Goal: Task Accomplishment & Management: Use online tool/utility

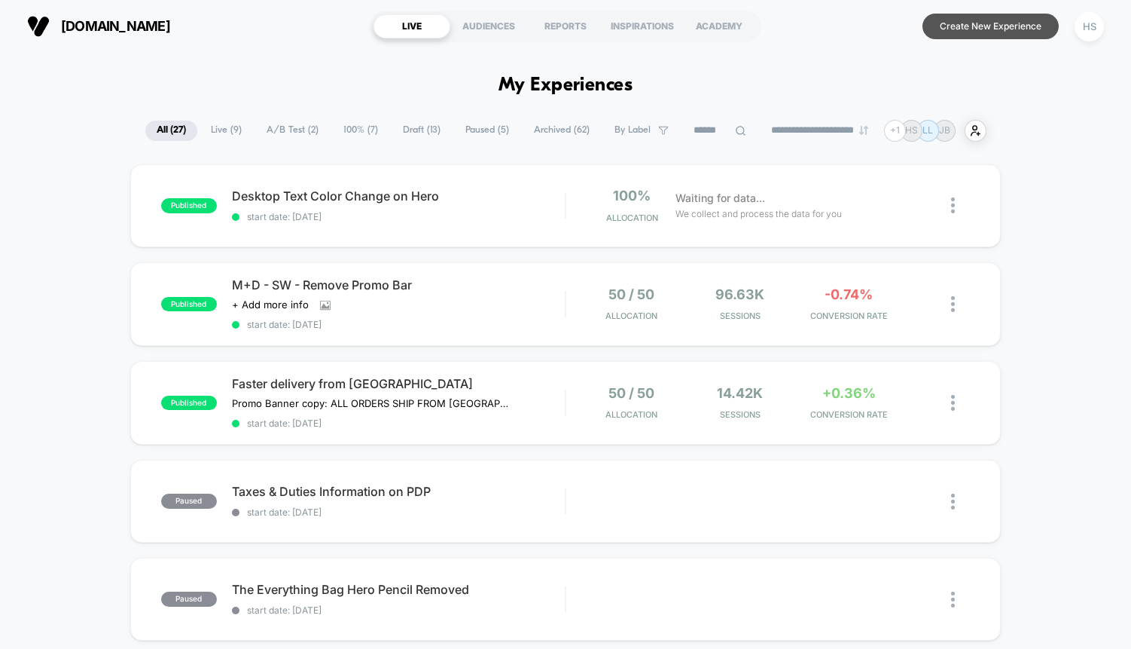
click at [975, 28] on button "Create New Experience" at bounding box center [991, 27] width 136 height 26
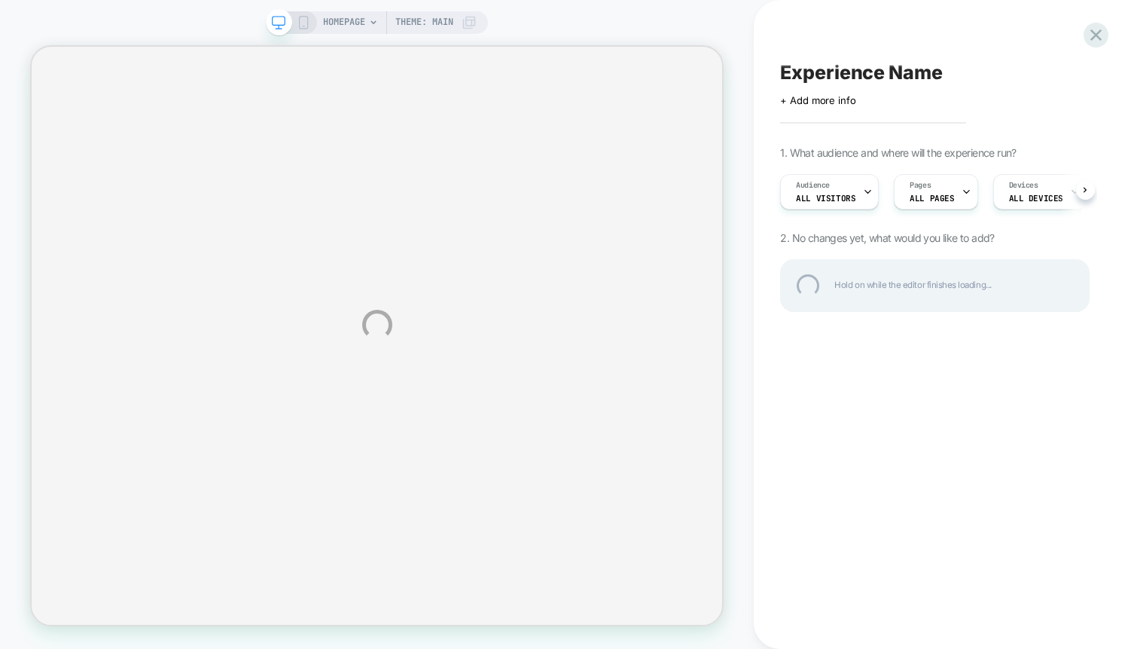
click at [366, 21] on div "HOMEPAGE Theme: MAIN Experience Name Click to edit experience details + Add mor…" at bounding box center [565, 324] width 1131 height 649
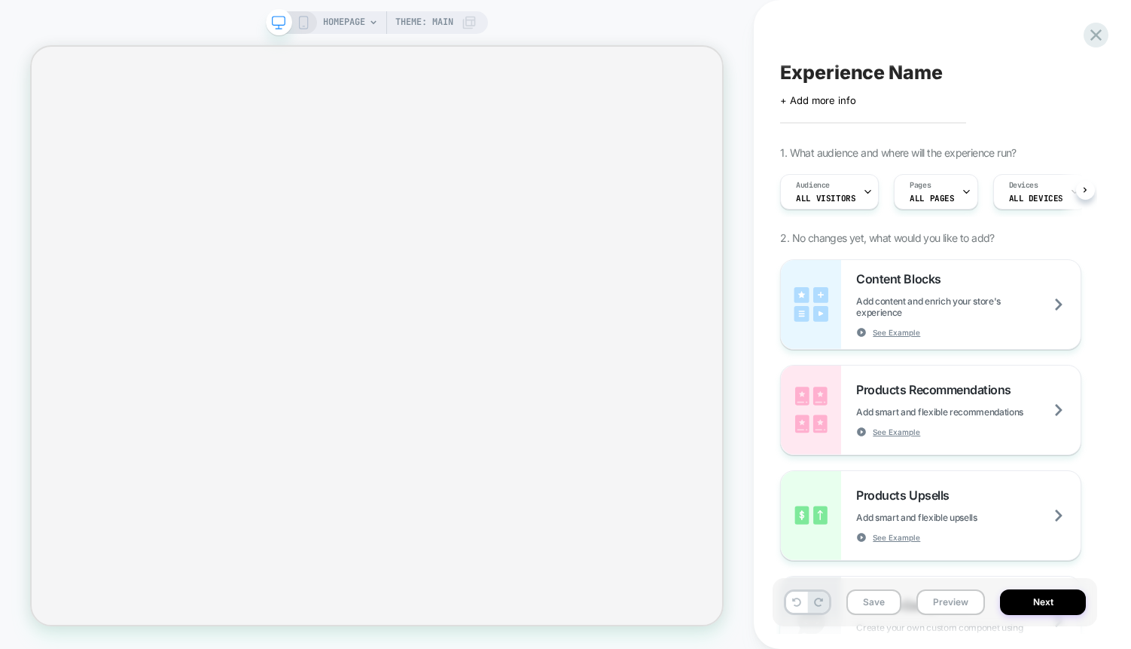
scroll to position [0, 1]
click at [369, 22] on icon at bounding box center [373, 22] width 9 height 9
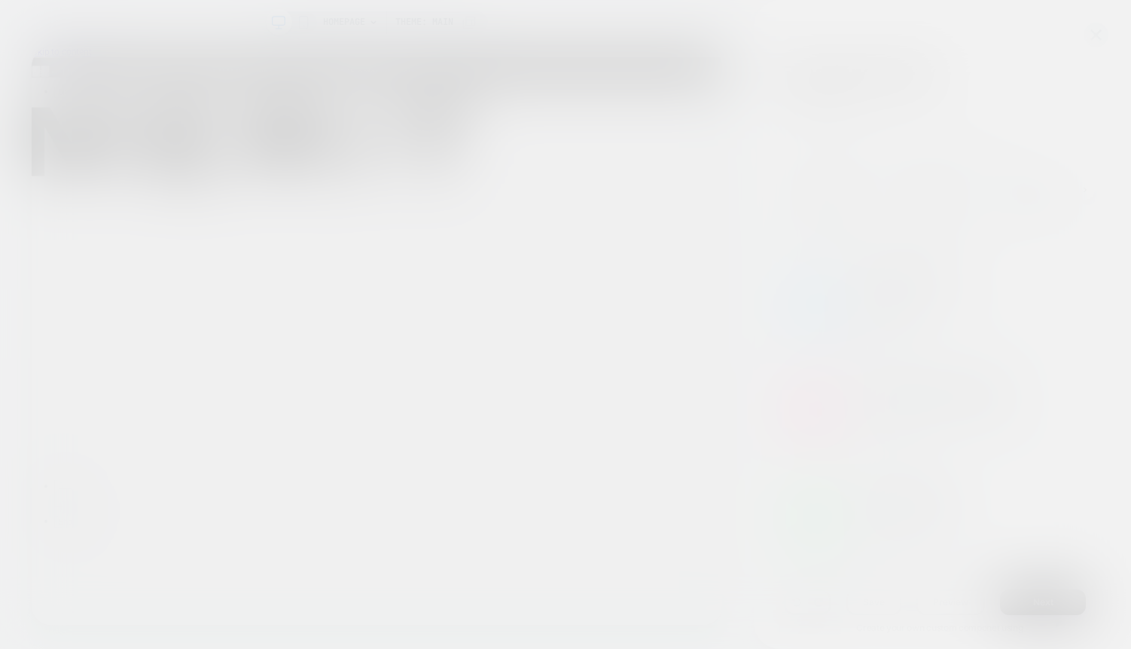
scroll to position [0, 0]
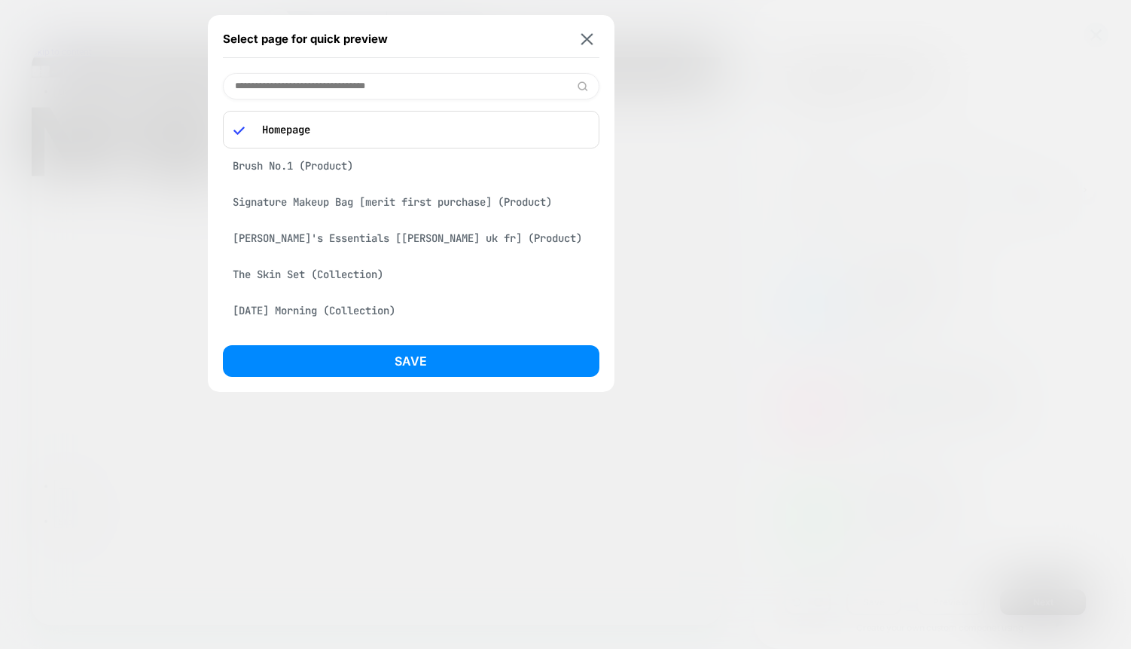
type input "*"
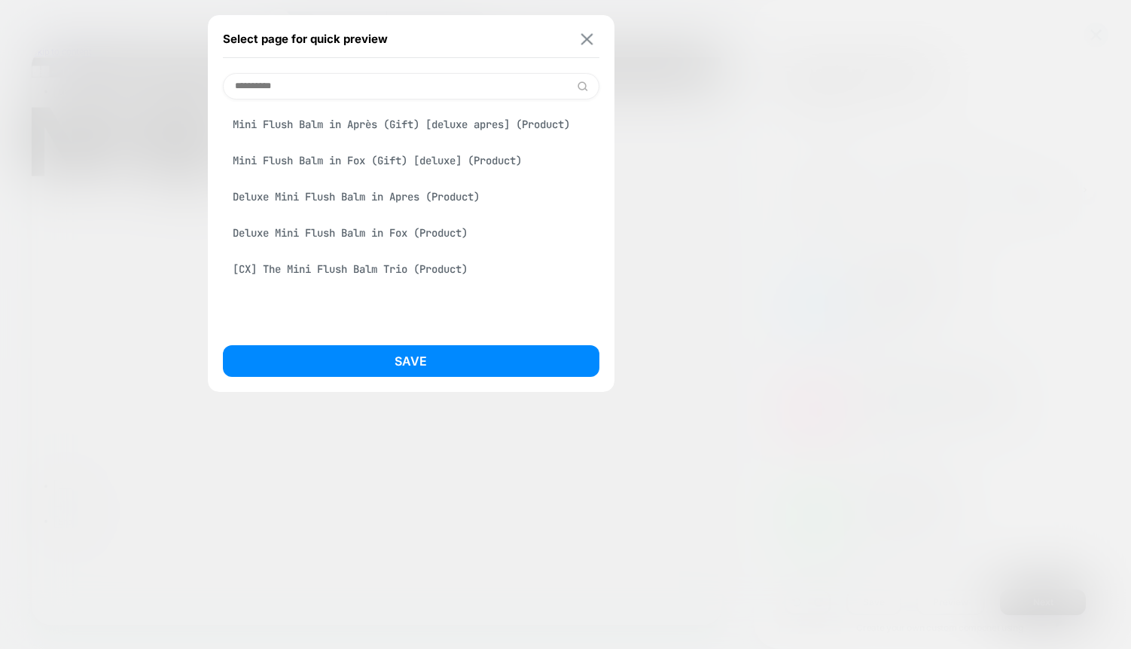
type input "**********"
click at [584, 38] on img at bounding box center [587, 38] width 12 height 11
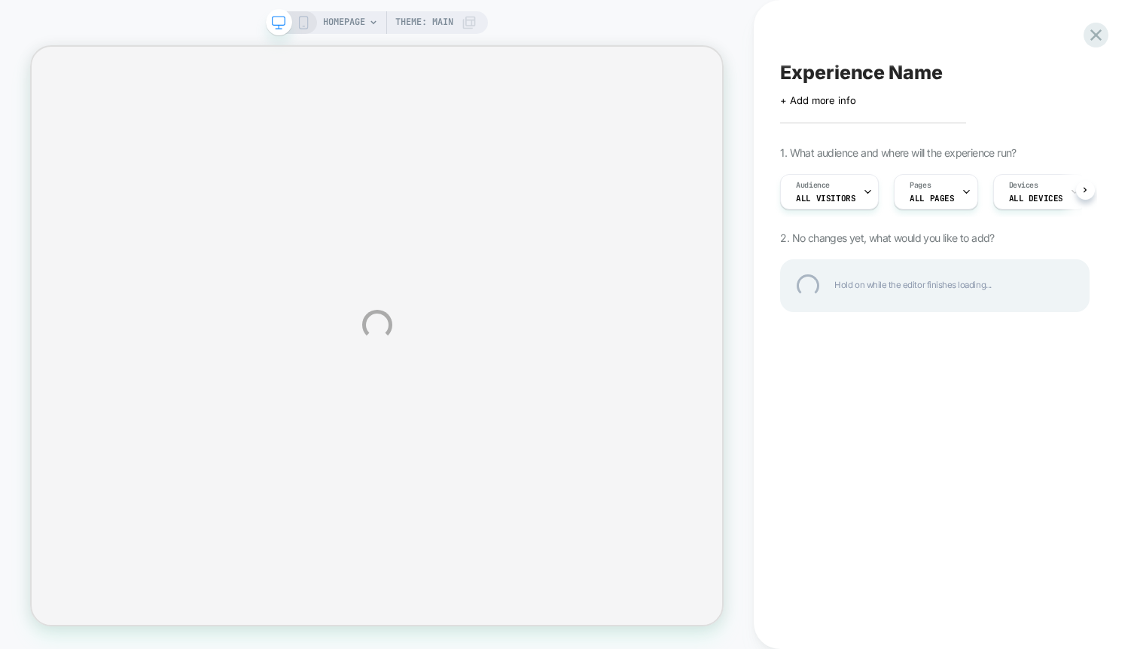
click at [353, 23] on div "HOMEPAGE Theme: MAIN Experience Name Click to edit experience details + Add mor…" at bounding box center [565, 324] width 1131 height 649
click at [366, 26] on div "HOMEPAGE Theme: MAIN Experience Name Click to edit experience details + Add mor…" at bounding box center [565, 324] width 1131 height 649
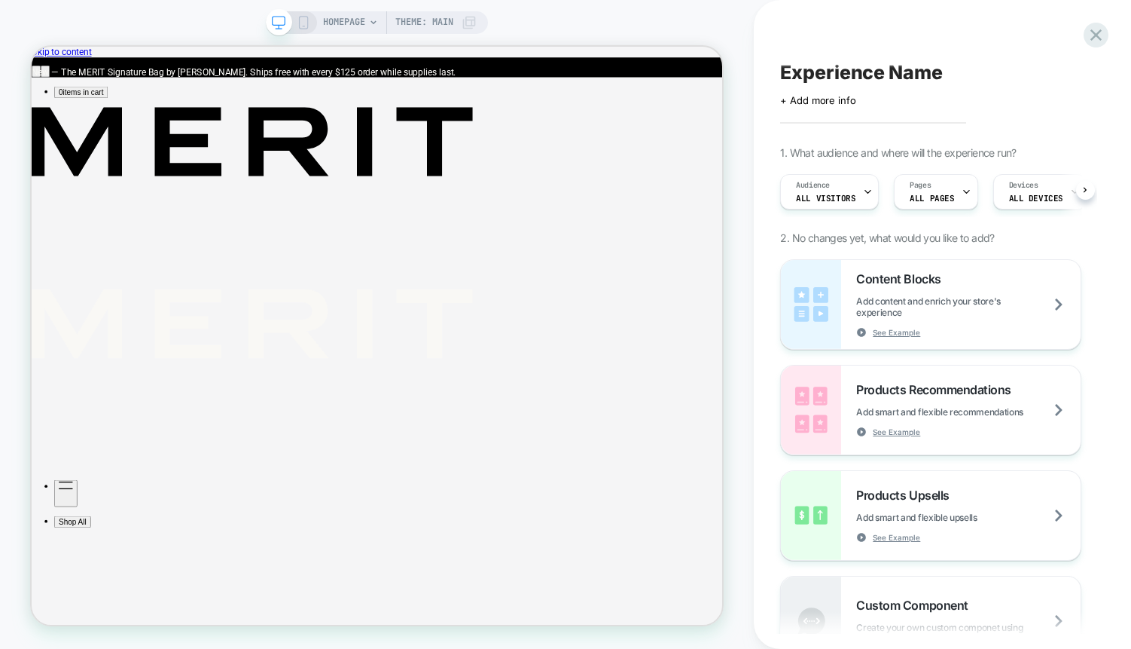
scroll to position [0, 1]
click at [365, 23] on span "HOMEPAGE" at bounding box center [344, 22] width 42 height 23
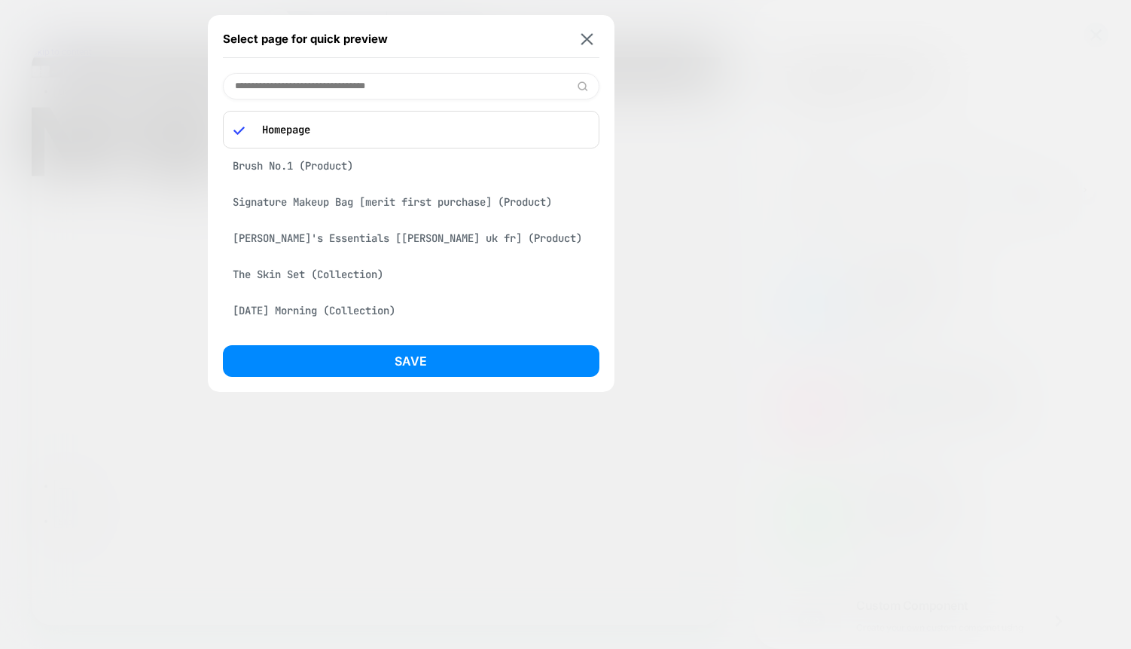
scroll to position [0, 0]
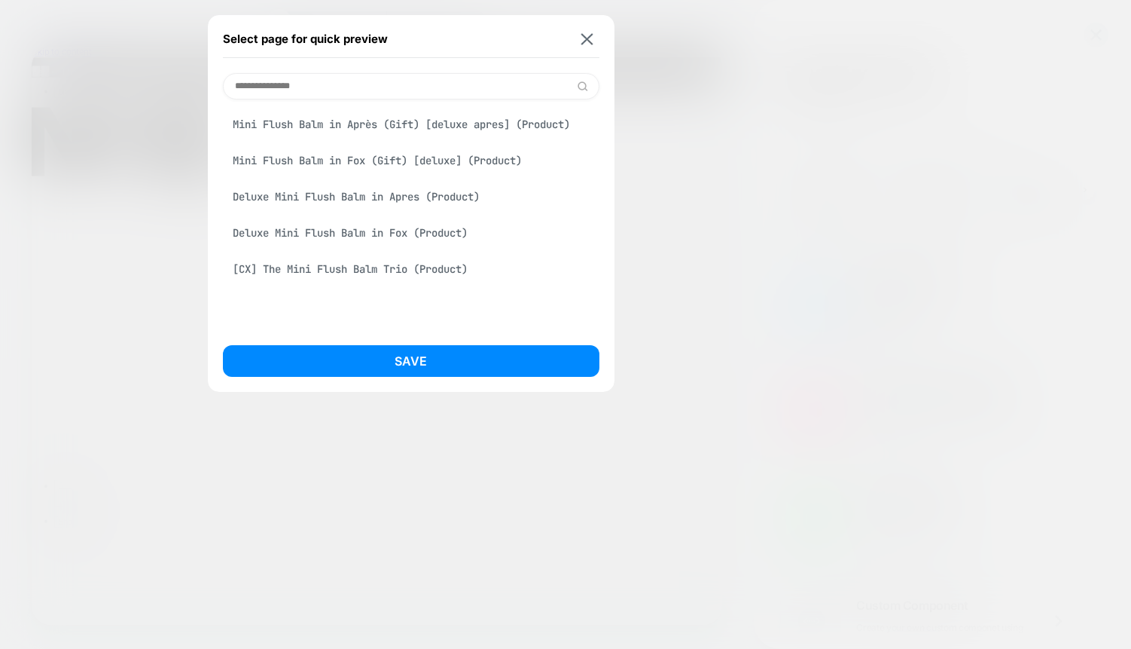
type input "**********"
click at [731, 44] on div at bounding box center [565, 324] width 1131 height 649
